Goal: Task Accomplishment & Management: Use online tool/utility

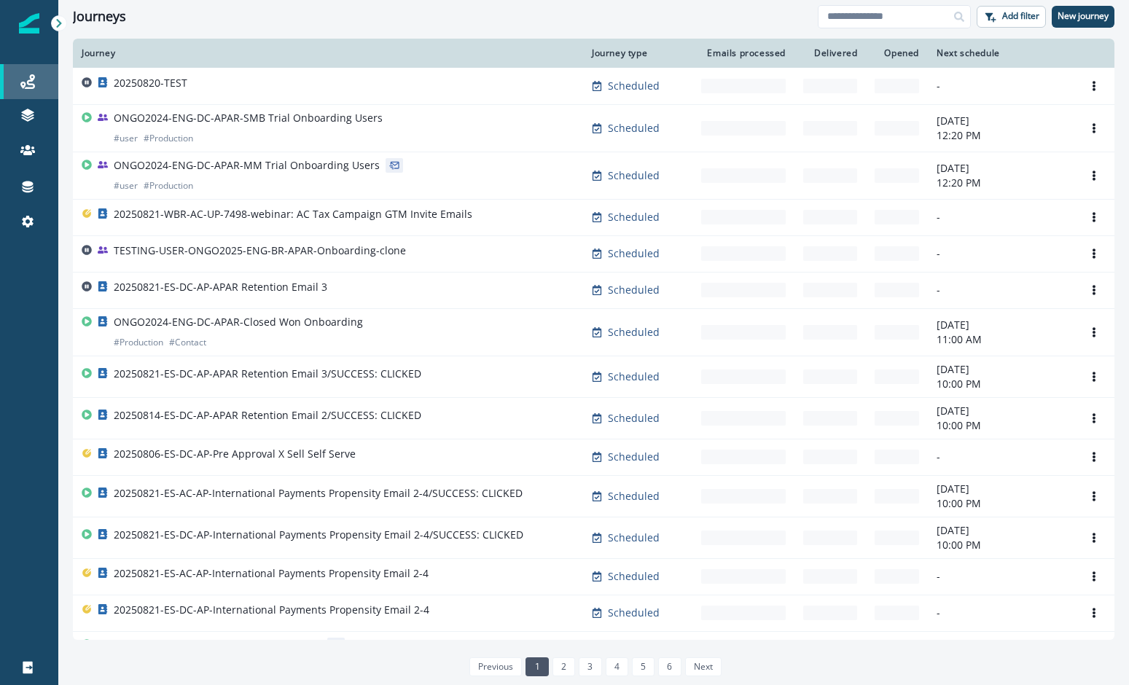
click at [35, 82] on div "Journeys" at bounding box center [29, 81] width 47 height 17
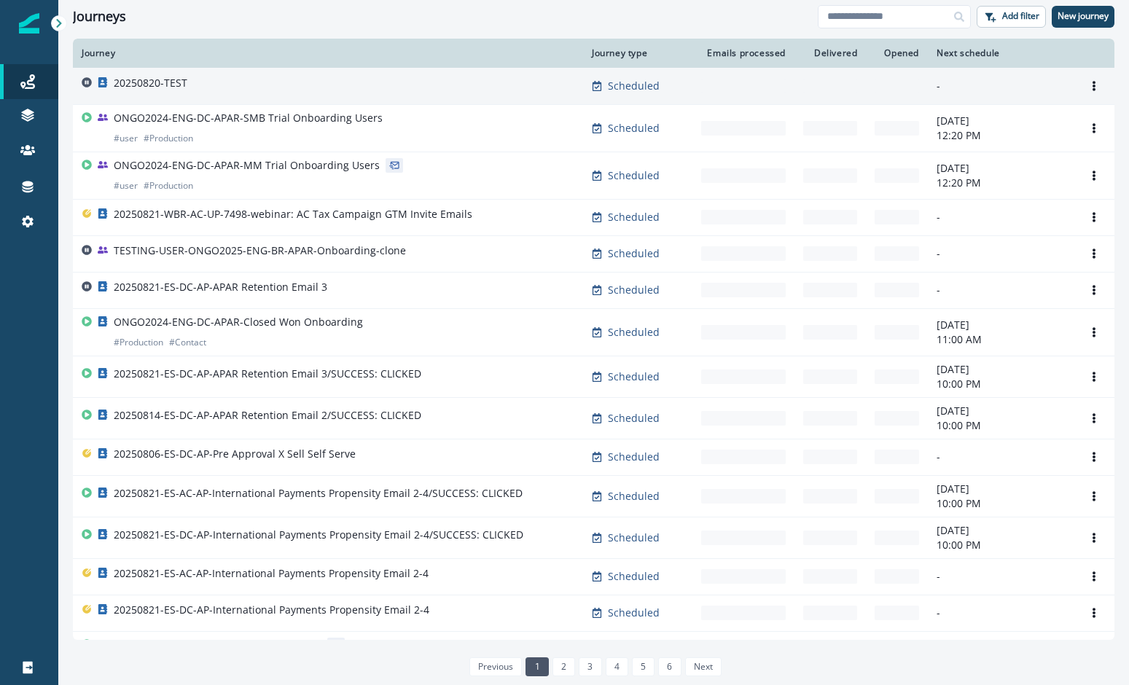
click at [221, 85] on div "20250820-TEST" at bounding box center [328, 86] width 493 height 20
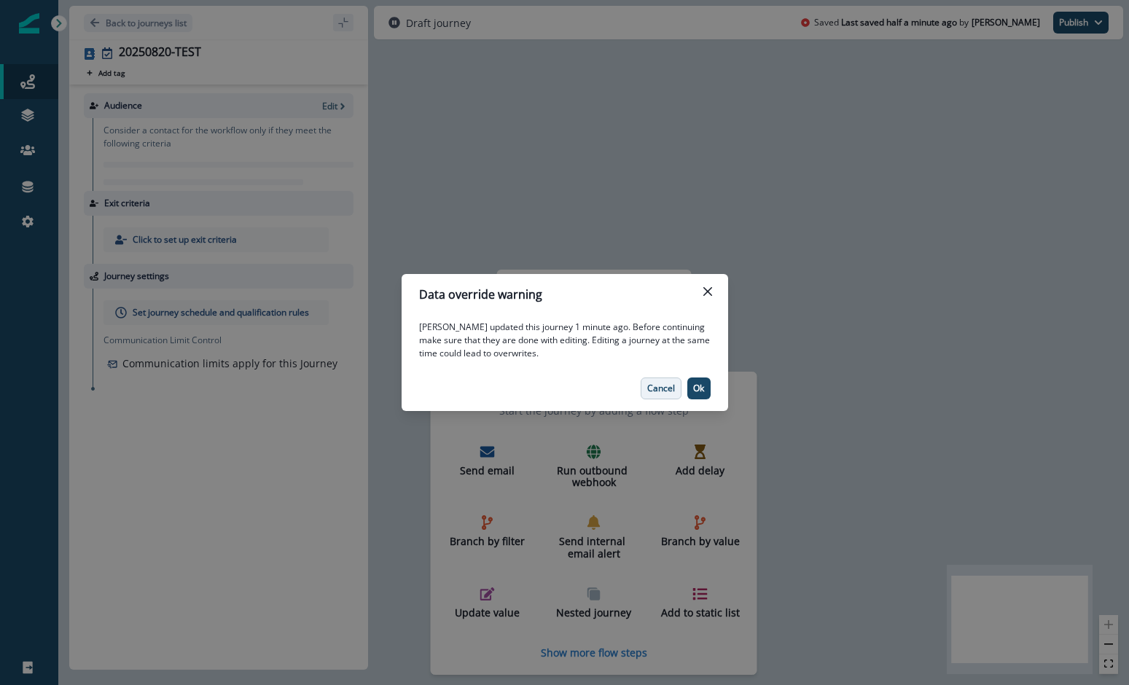
click at [659, 383] on p "Cancel" at bounding box center [661, 388] width 28 height 10
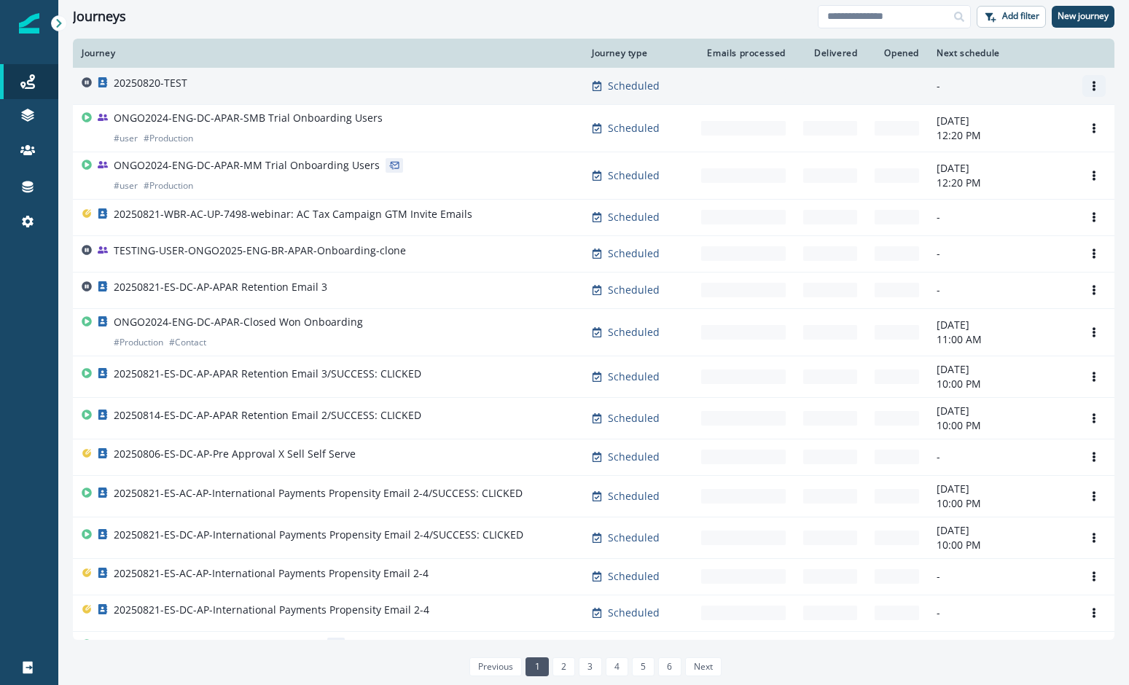
click at [1093, 83] on icon "Options" at bounding box center [1093, 86] width 3 height 10
click at [1008, 123] on button "Clone" at bounding box center [1024, 120] width 162 height 23
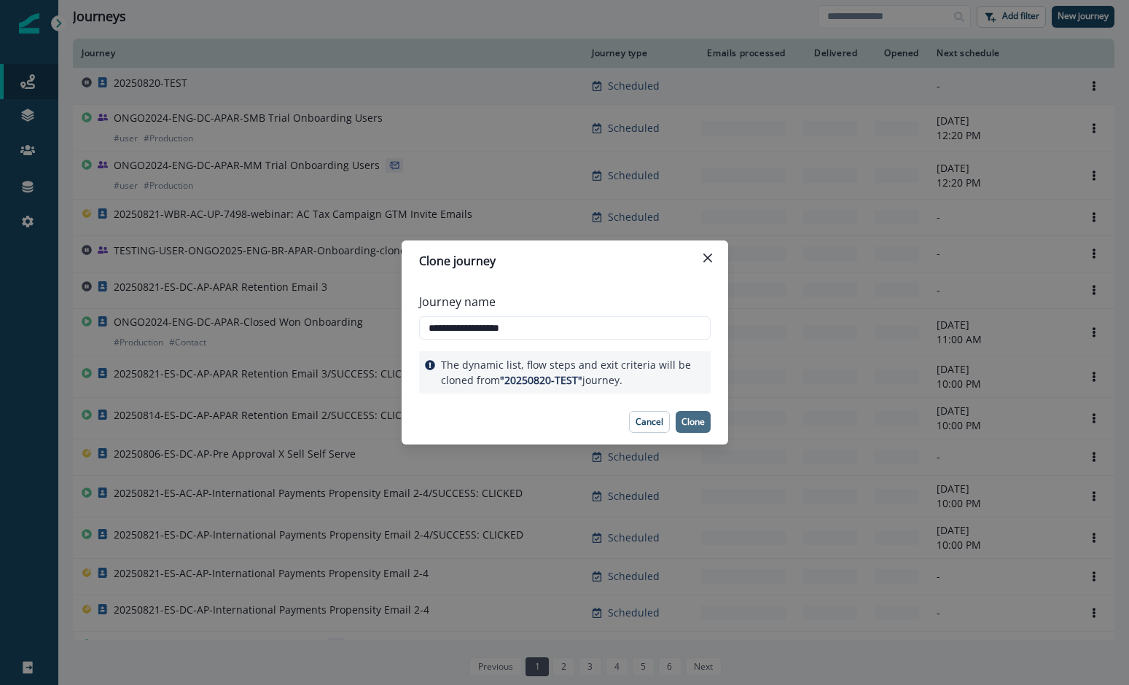
click at [687, 417] on p "Clone" at bounding box center [692, 422] width 23 height 10
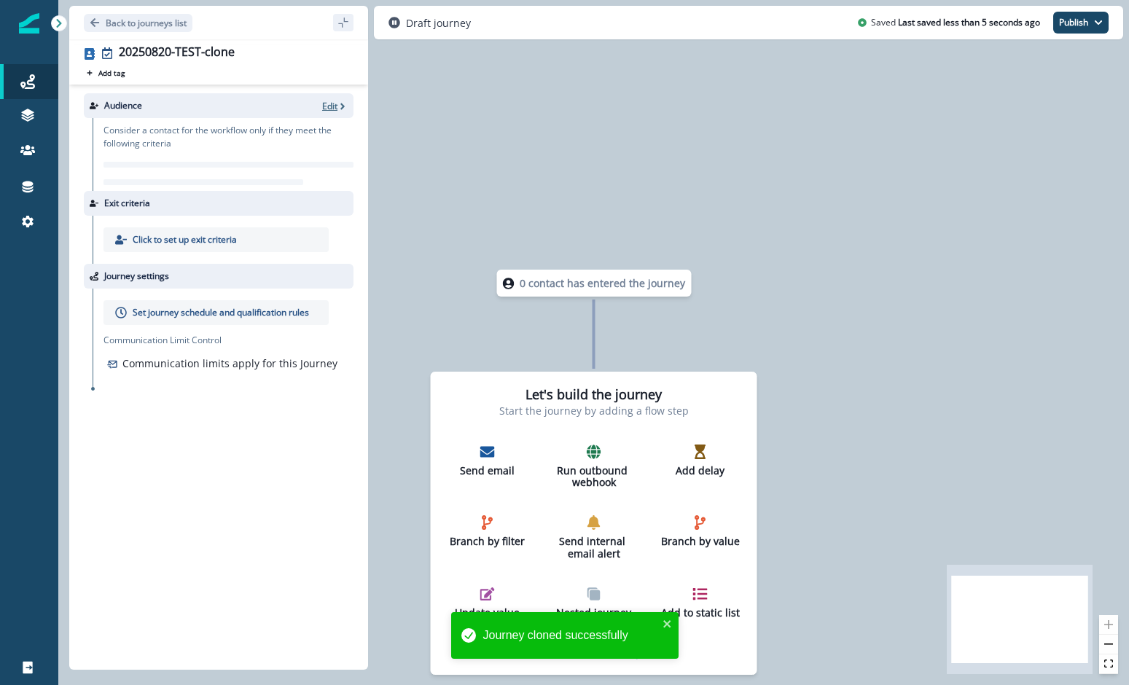
click at [325, 104] on p "Edit" at bounding box center [329, 106] width 15 height 12
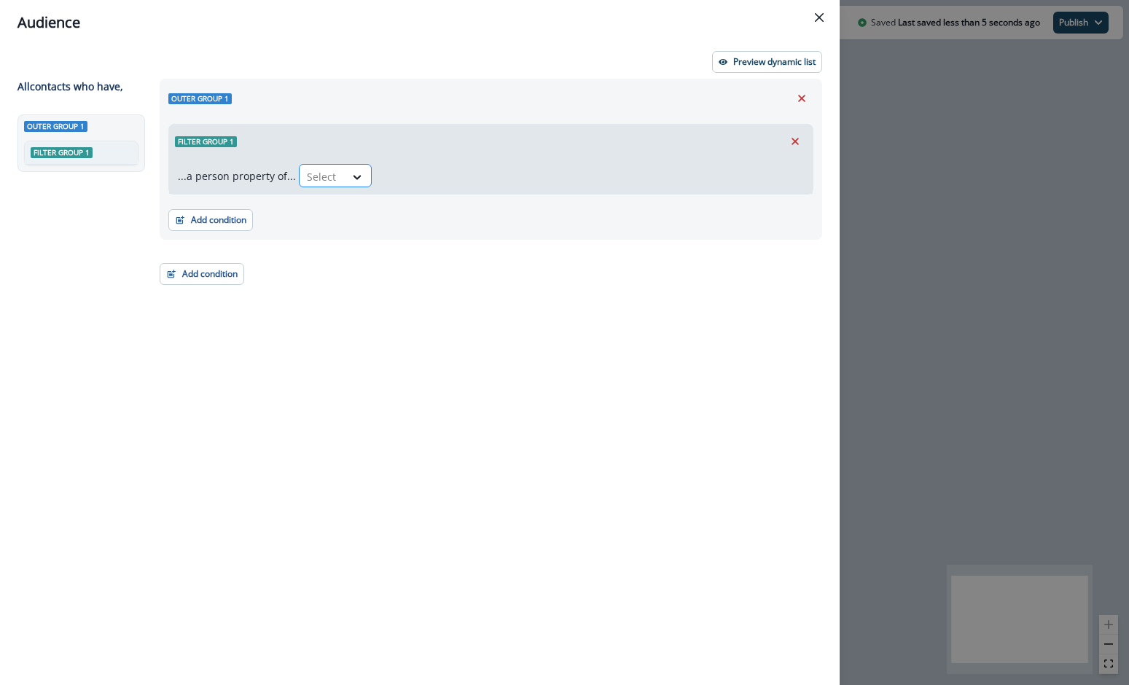
click at [340, 171] on div "Select" at bounding box center [321, 177] width 45 height 24
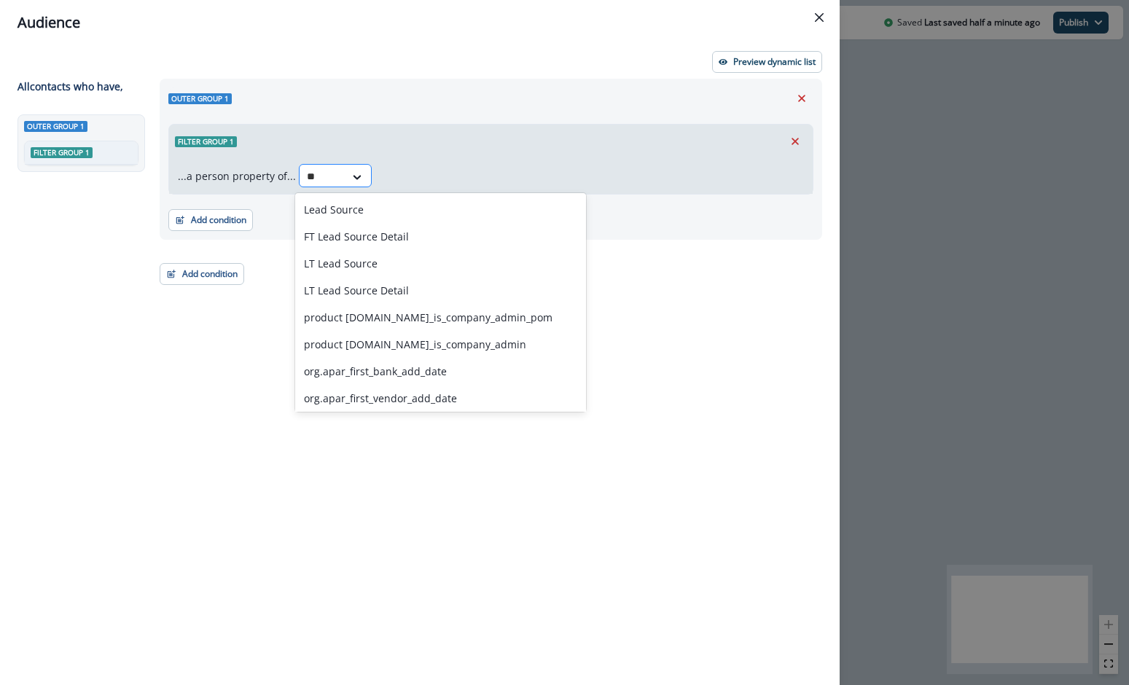
type input "*"
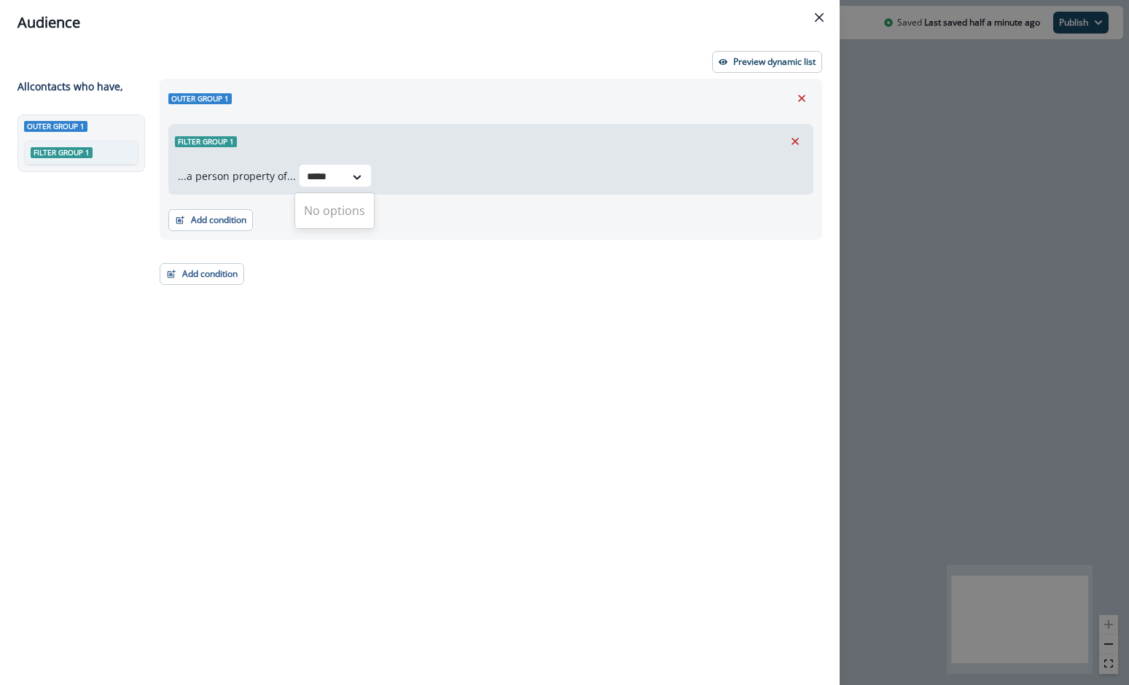
type input "*****"
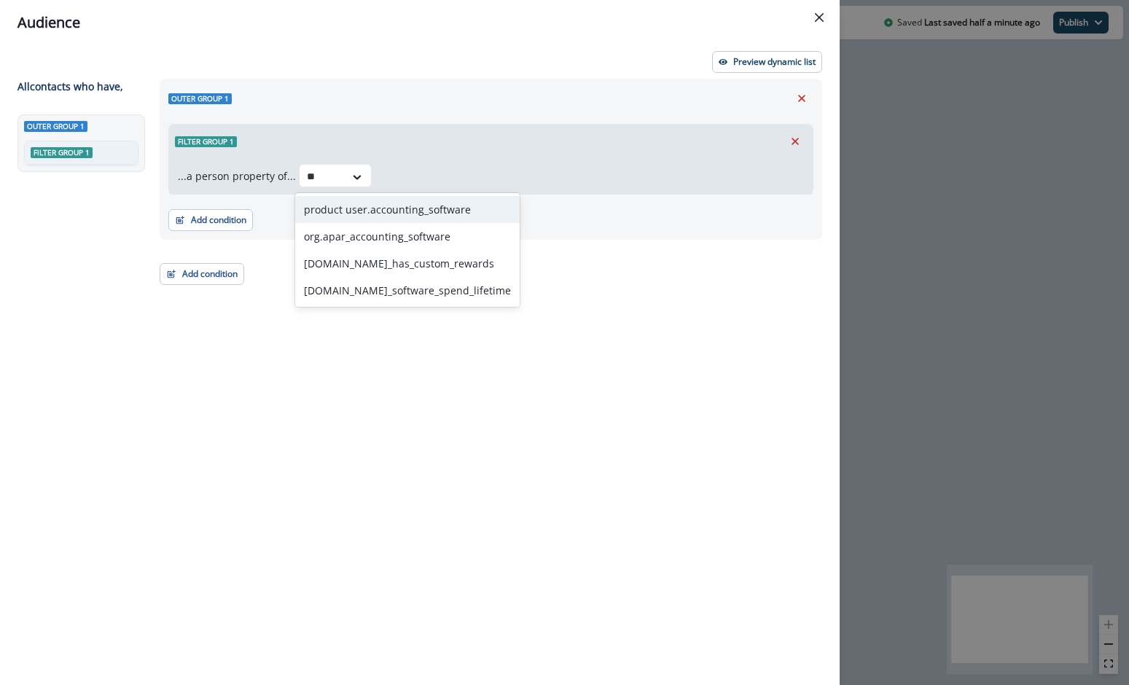
type input "*"
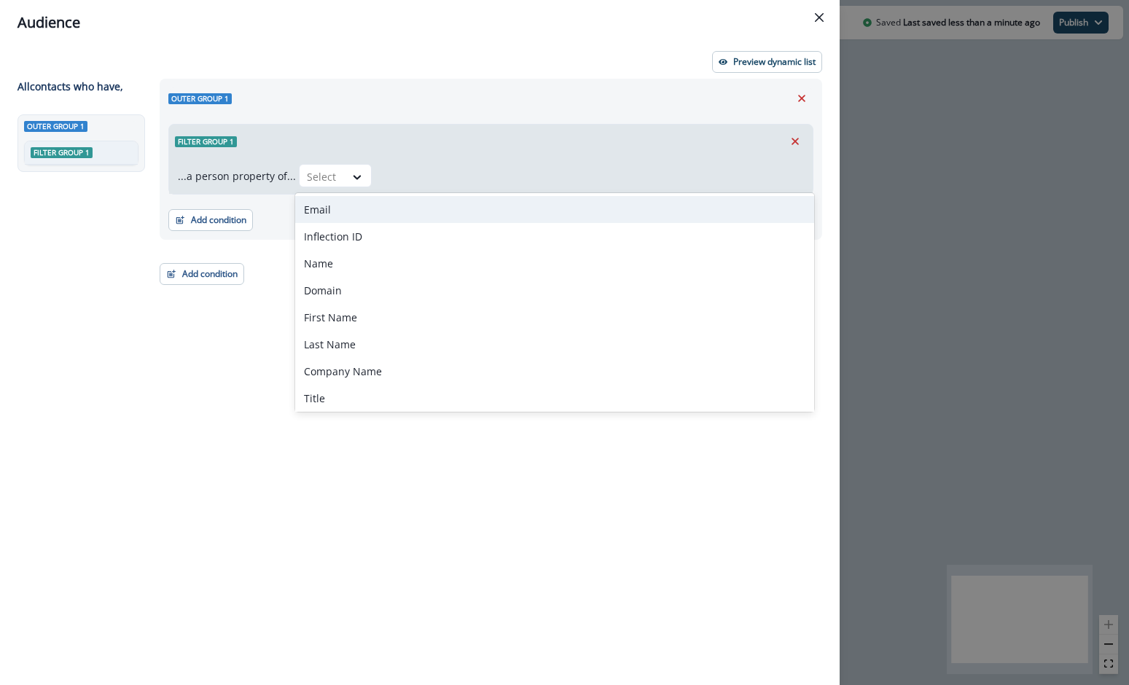
click at [259, 250] on div "Outer group 1 Filter group 1 ...a person property of... Email, 1 of 355. 355 re…" at bounding box center [486, 355] width 671 height 553
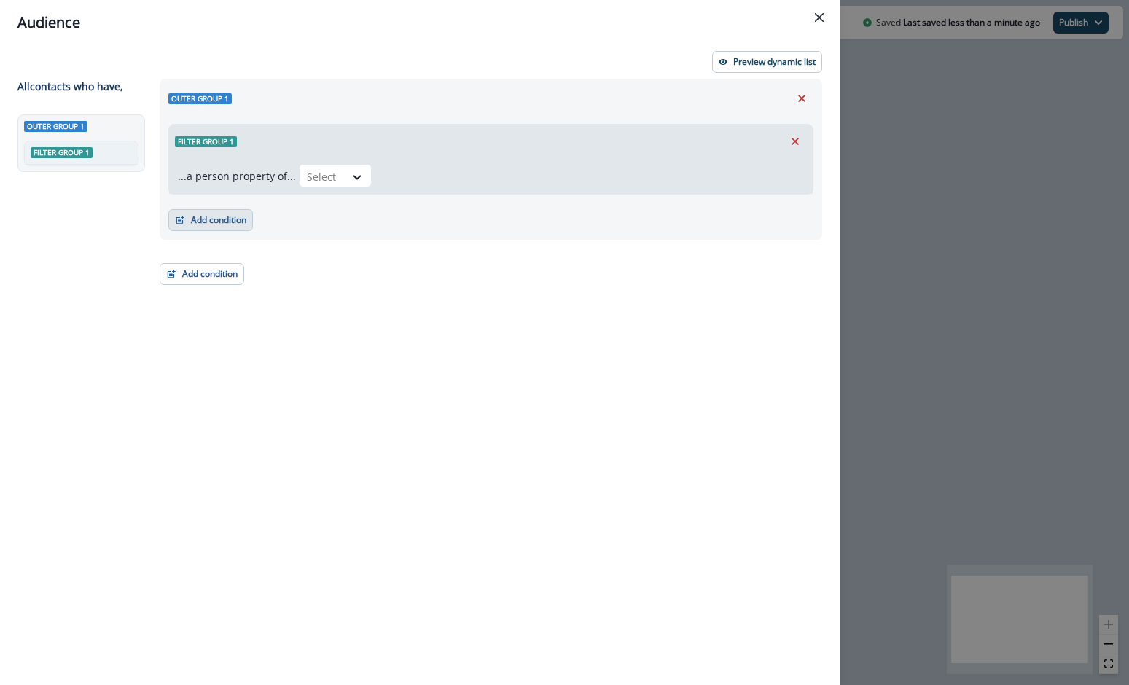
click at [216, 223] on button "Add condition" at bounding box center [210, 220] width 85 height 22
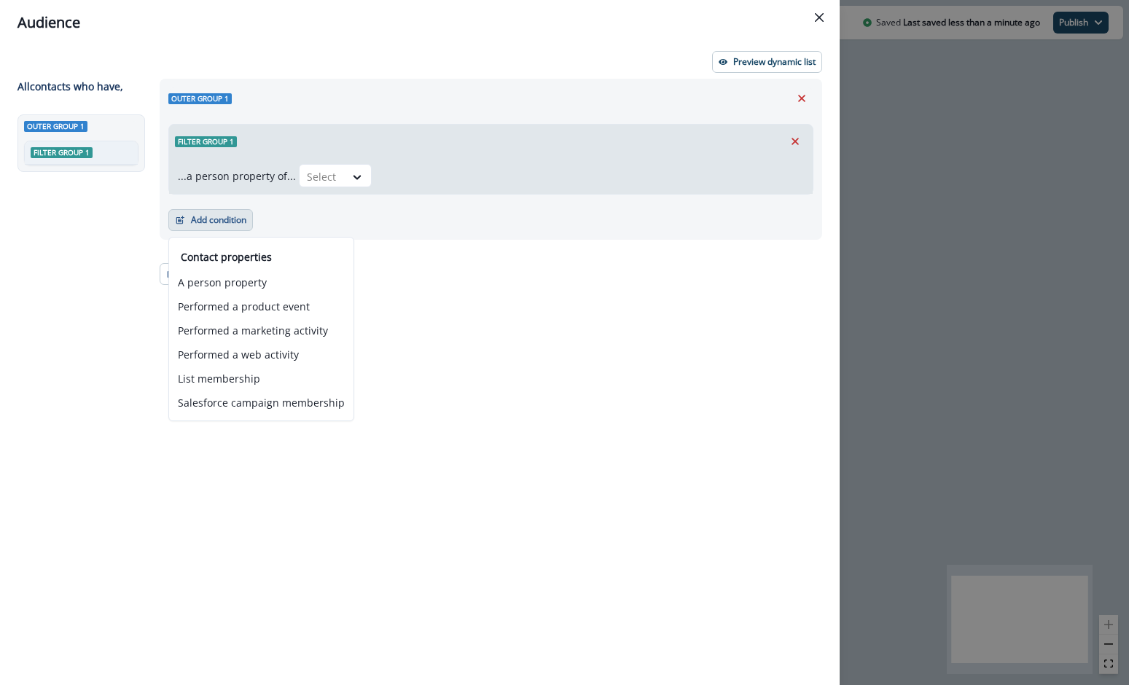
click at [456, 294] on div "Outer group 1 Filter group 1 ...a person property of... Select Add condition Co…" at bounding box center [486, 355] width 671 height 553
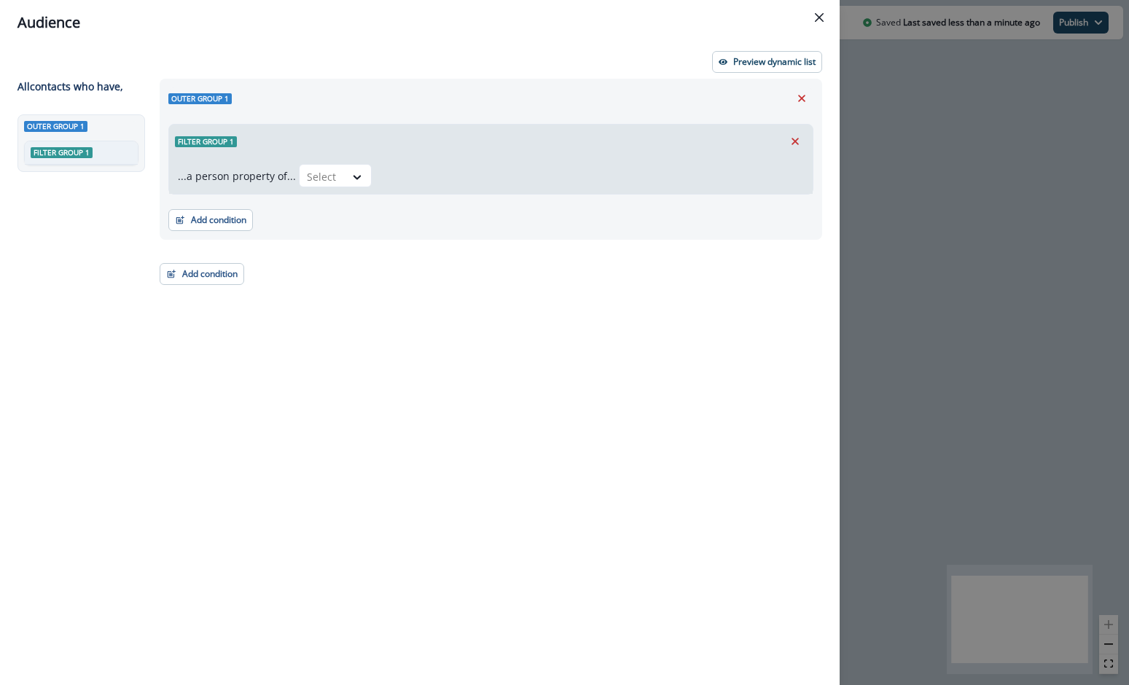
click at [792, 140] on icon "Remove" at bounding box center [794, 141] width 13 height 13
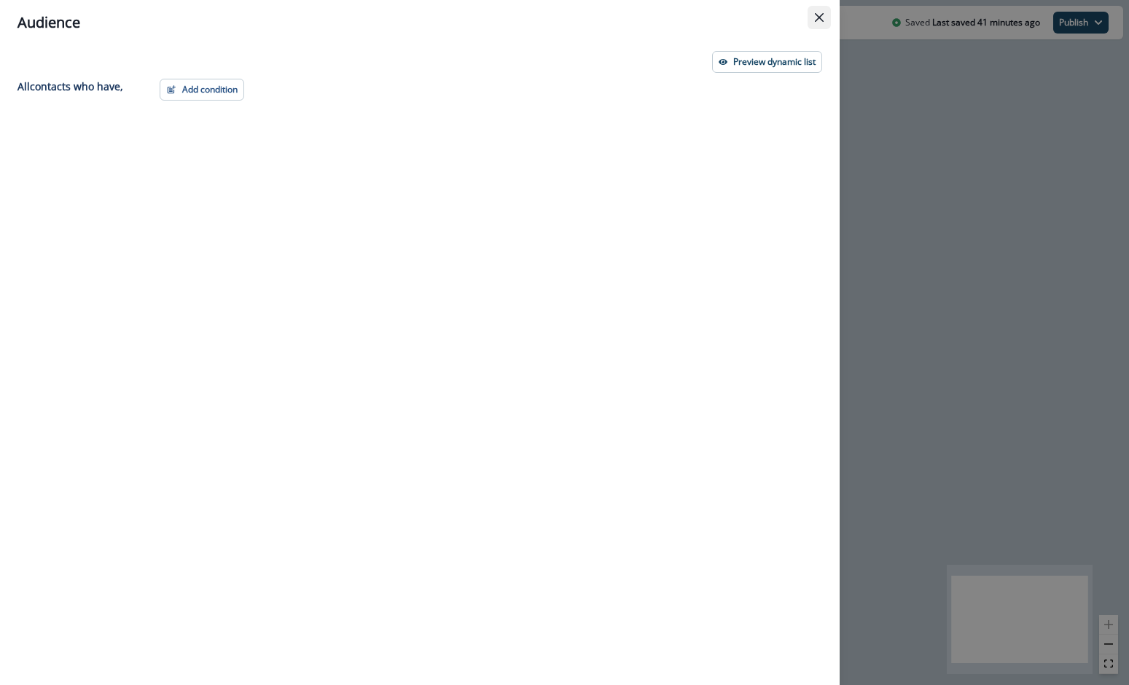
click at [825, 15] on button "Close" at bounding box center [818, 17] width 23 height 23
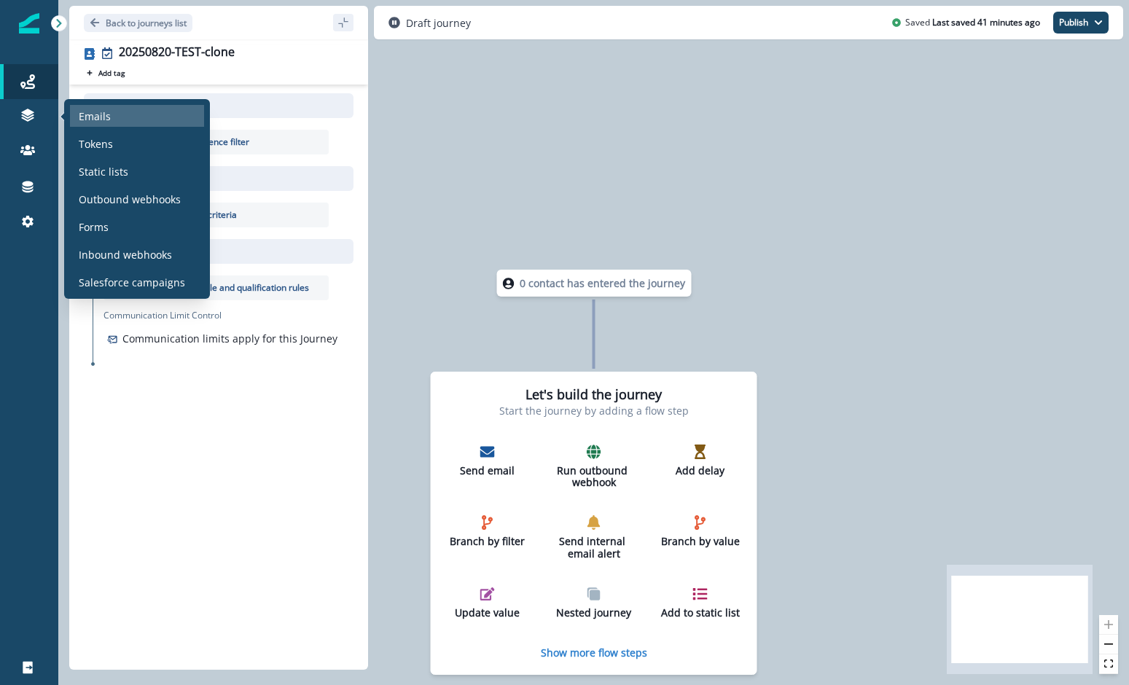
click at [116, 117] on div "Emails" at bounding box center [137, 116] width 134 height 22
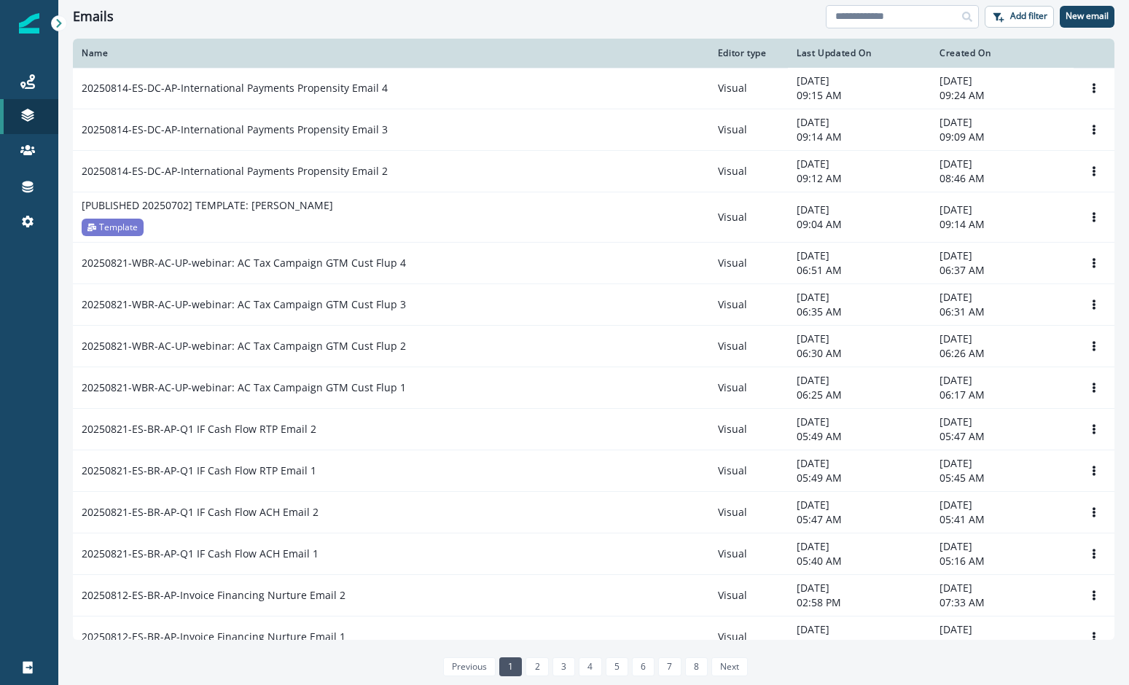
click at [894, 14] on input at bounding box center [902, 16] width 153 height 23
type input "******"
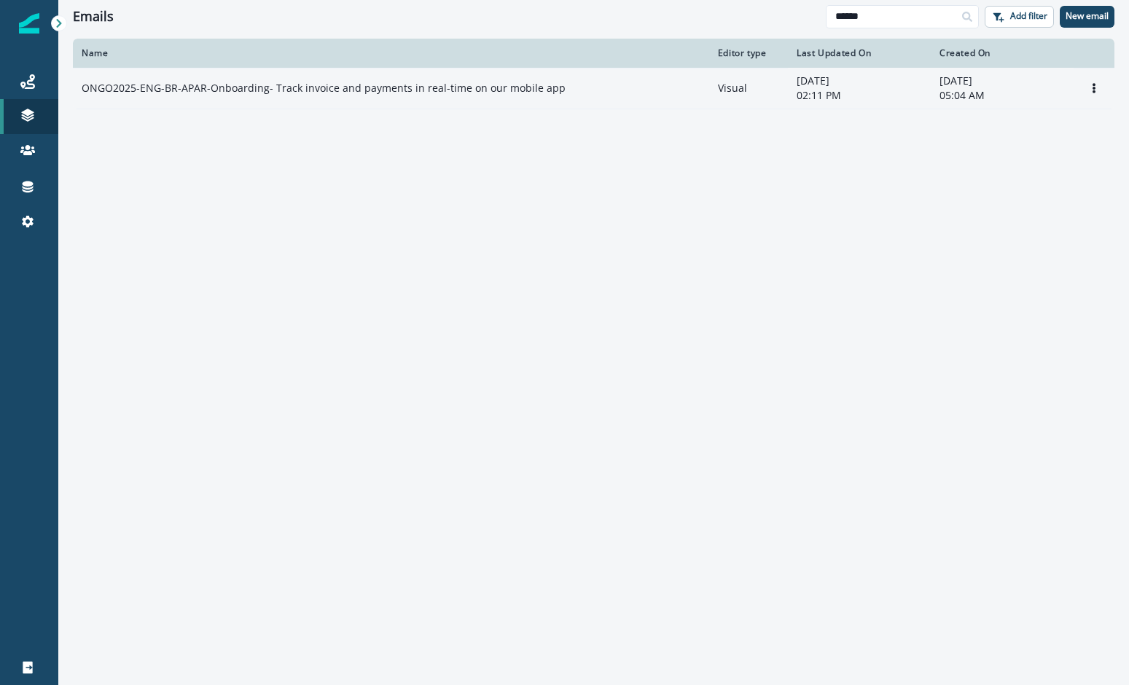
click at [369, 78] on td "ONGO2025-ENG-BR-APAR-Onboarding- Track invoice and payments in real-time on our…" at bounding box center [391, 89] width 636 height 42
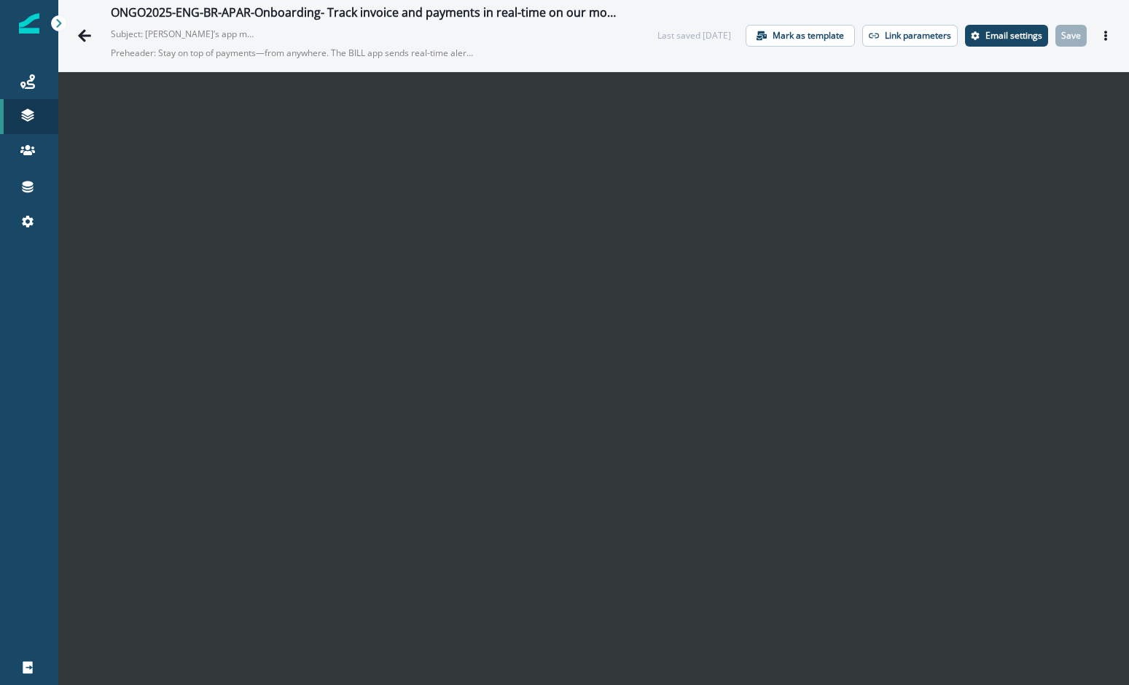
click at [852, 10] on div "ONGO2025-ENG-BR-APAR-Onboarding- Track invoice and payments in real-time on our…" at bounding box center [593, 35] width 1070 height 71
click at [803, 12] on div "ONGO2025-ENG-BR-APAR-Onboarding- Track invoice and payments in real-time on our…" at bounding box center [593, 35] width 1070 height 71
